Goal: Check status: Check status

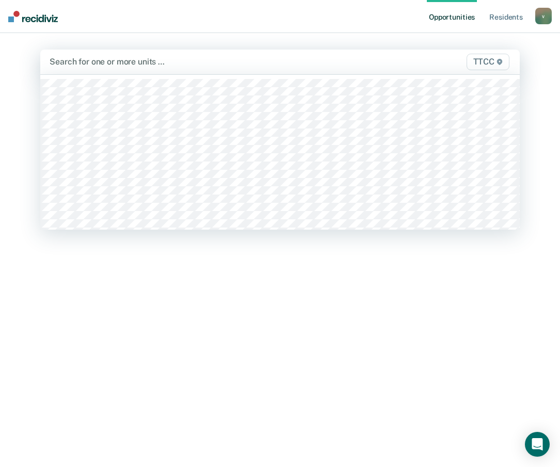
click at [198, 60] on div at bounding box center [211, 62] width 322 height 12
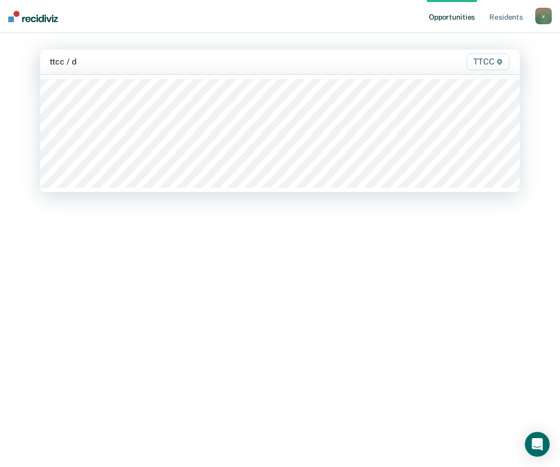
type input "ttcc / da"
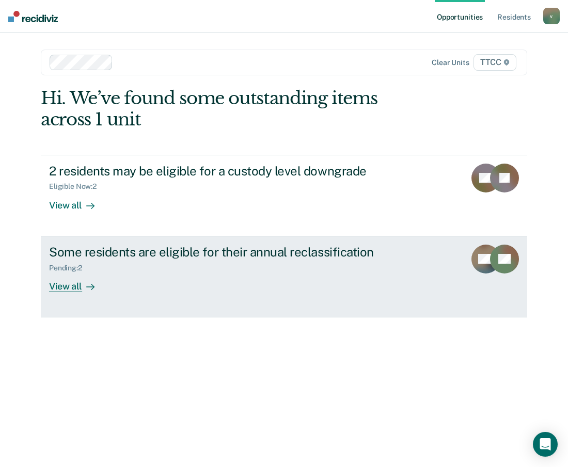
click at [220, 269] on div "Pending : 2" at bounding box center [230, 266] width 363 height 13
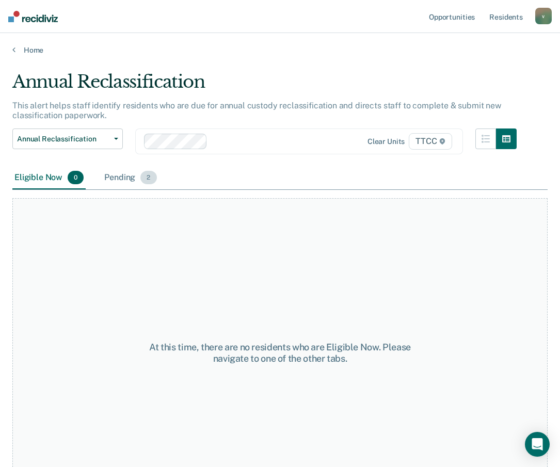
click at [131, 183] on div "Pending 2" at bounding box center [130, 178] width 56 height 23
